Goal: Task Accomplishment & Management: Manage account settings

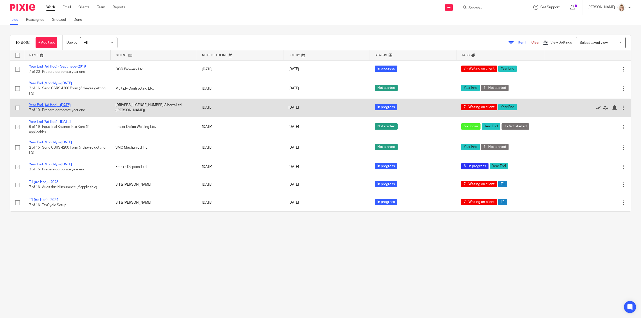
click at [55, 105] on link "Year End (Ad Hoc) - [DATE]" at bounding box center [50, 105] width 42 height 4
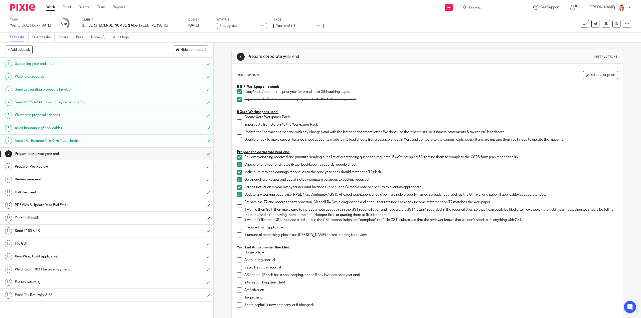
click at [237, 115] on span at bounding box center [239, 117] width 5 height 5
drag, startPoint x: 237, startPoint y: 125, endPoint x: 238, endPoint y: 129, distance: 4.6
click at [237, 125] on span at bounding box center [239, 124] width 5 height 5
click at [238, 130] on span at bounding box center [239, 132] width 5 height 5
click at [237, 138] on span at bounding box center [239, 139] width 5 height 5
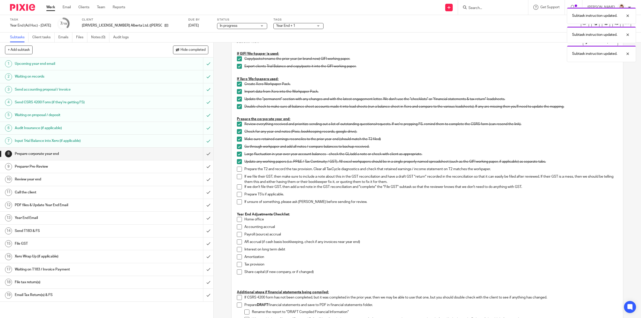
scroll to position [100, 0]
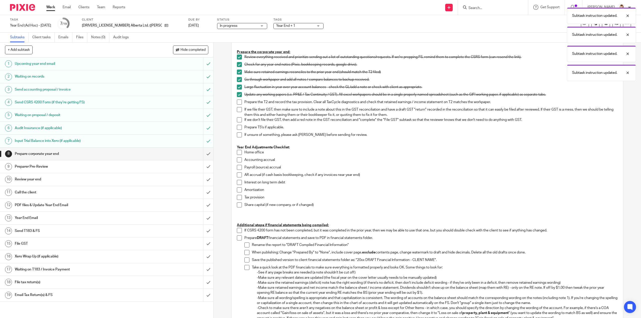
click at [238, 102] on span at bounding box center [239, 102] width 5 height 5
click at [238, 108] on span at bounding box center [239, 109] width 5 height 5
click at [237, 120] on span at bounding box center [239, 119] width 5 height 5
click at [238, 126] on span at bounding box center [239, 127] width 5 height 5
click at [238, 136] on span at bounding box center [239, 134] width 5 height 5
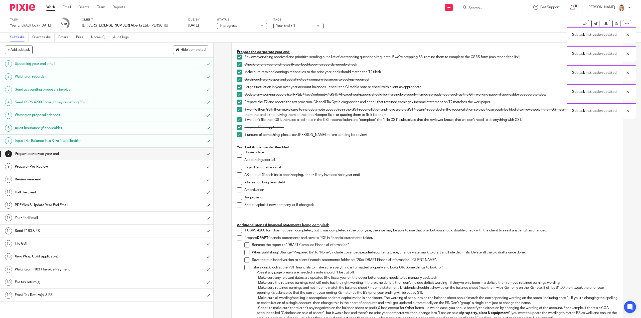
click at [237, 151] on span at bounding box center [239, 152] width 5 height 5
click at [238, 161] on span at bounding box center [239, 159] width 5 height 5
click at [237, 167] on span at bounding box center [239, 167] width 5 height 5
click at [237, 173] on span at bounding box center [239, 174] width 5 height 5
click at [237, 182] on span at bounding box center [239, 182] width 5 height 5
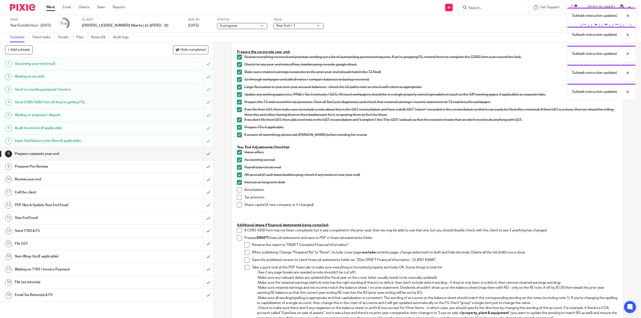
drag, startPoint x: 237, startPoint y: 190, endPoint x: 237, endPoint y: 196, distance: 6.5
click at [237, 190] on span at bounding box center [239, 189] width 5 height 5
drag, startPoint x: 237, startPoint y: 197, endPoint x: 237, endPoint y: 204, distance: 7.0
click at [237, 197] on span at bounding box center [239, 197] width 5 height 5
click at [237, 204] on span at bounding box center [239, 204] width 5 height 5
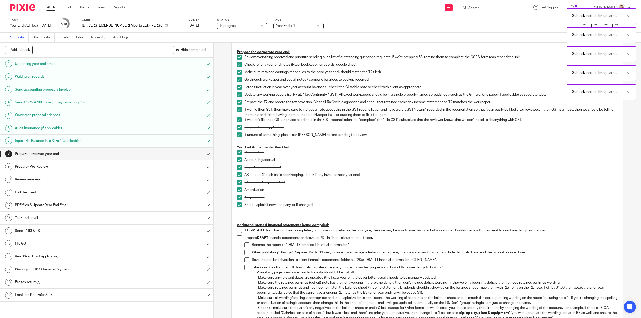
scroll to position [199, 0]
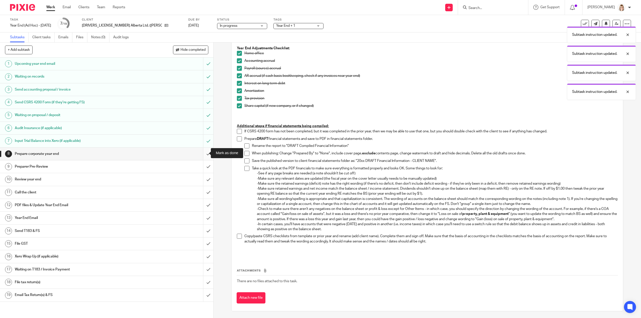
click at [202, 154] on input "submit" at bounding box center [106, 154] width 213 height 13
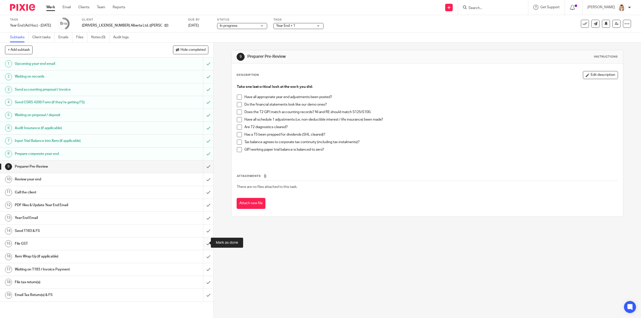
click at [203, 243] on input "submit" at bounding box center [106, 243] width 213 height 13
click at [237, 96] on span at bounding box center [239, 97] width 5 height 5
click at [237, 105] on span at bounding box center [239, 104] width 5 height 5
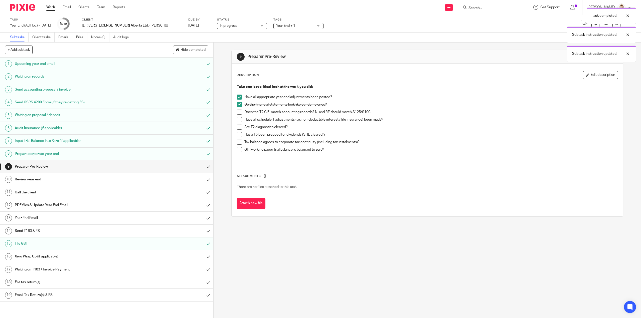
click at [237, 113] on span at bounding box center [239, 112] width 5 height 5
click at [237, 120] on span at bounding box center [239, 119] width 5 height 5
click at [238, 126] on span at bounding box center [239, 127] width 5 height 5
click at [239, 134] on span at bounding box center [239, 134] width 5 height 5
click at [238, 142] on span at bounding box center [239, 142] width 5 height 5
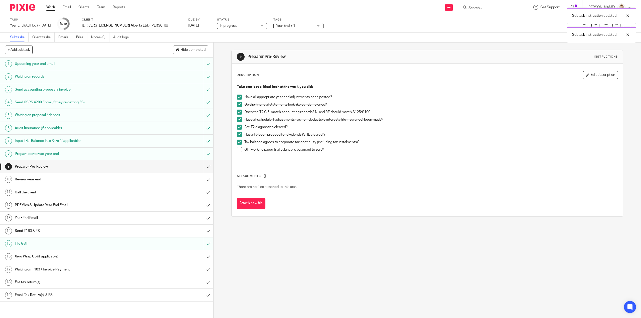
click at [239, 151] on span at bounding box center [239, 149] width 5 height 5
click at [203, 166] on input "submit" at bounding box center [106, 166] width 213 height 13
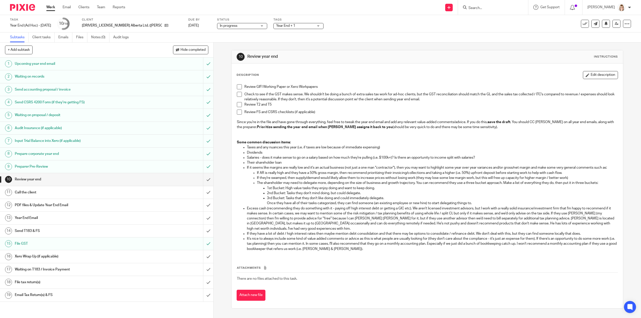
click at [281, 26] on div "Year End + 1" at bounding box center [298, 26] width 50 height 6
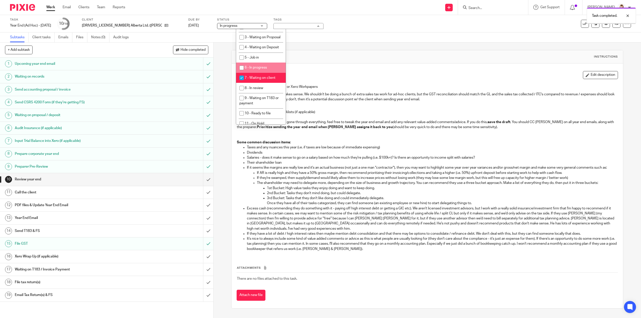
scroll to position [150, 0]
click at [240, 82] on input "checkbox" at bounding box center [242, 77] width 10 height 10
checkbox input "false"
click at [240, 92] on input "checkbox" at bounding box center [242, 87] width 10 height 10
checkbox input "true"
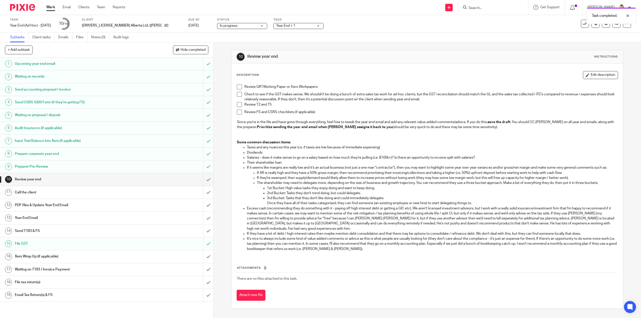
click at [352, 34] on div "Subtasks Client tasks Emails Files Notes (0) Audit logs" at bounding box center [320, 38] width 641 height 10
click at [625, 15] on div at bounding box center [624, 16] width 14 height 6
click at [613, 26] on link at bounding box center [616, 24] width 8 height 8
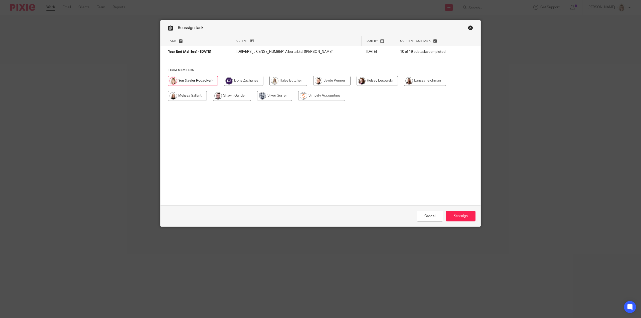
click at [186, 98] on input "radio" at bounding box center [187, 96] width 39 height 10
radio input "true"
click at [459, 218] on input "Reassign" at bounding box center [460, 216] width 30 height 11
